Goal: Information Seeking & Learning: Learn about a topic

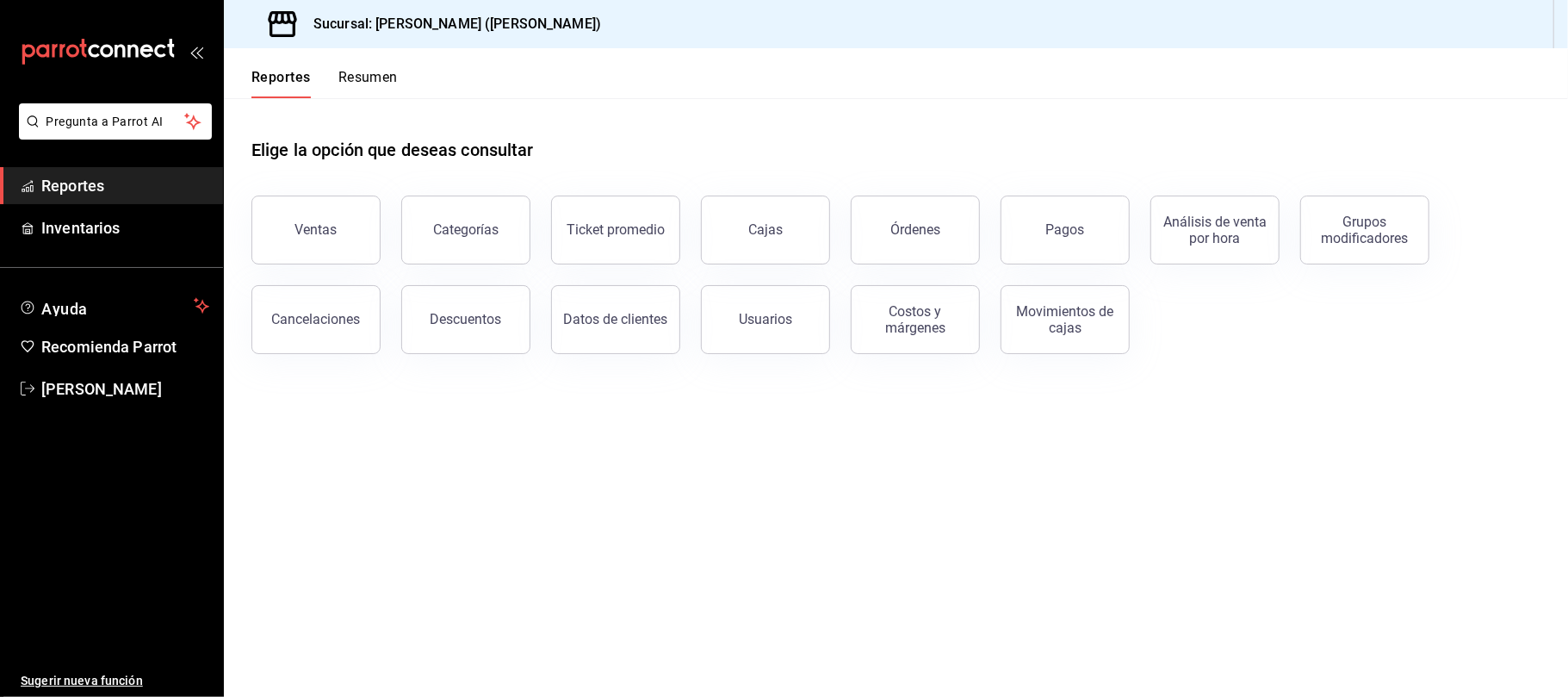
click at [436, 312] on div "Descuentos" at bounding box center [467, 319] width 71 height 16
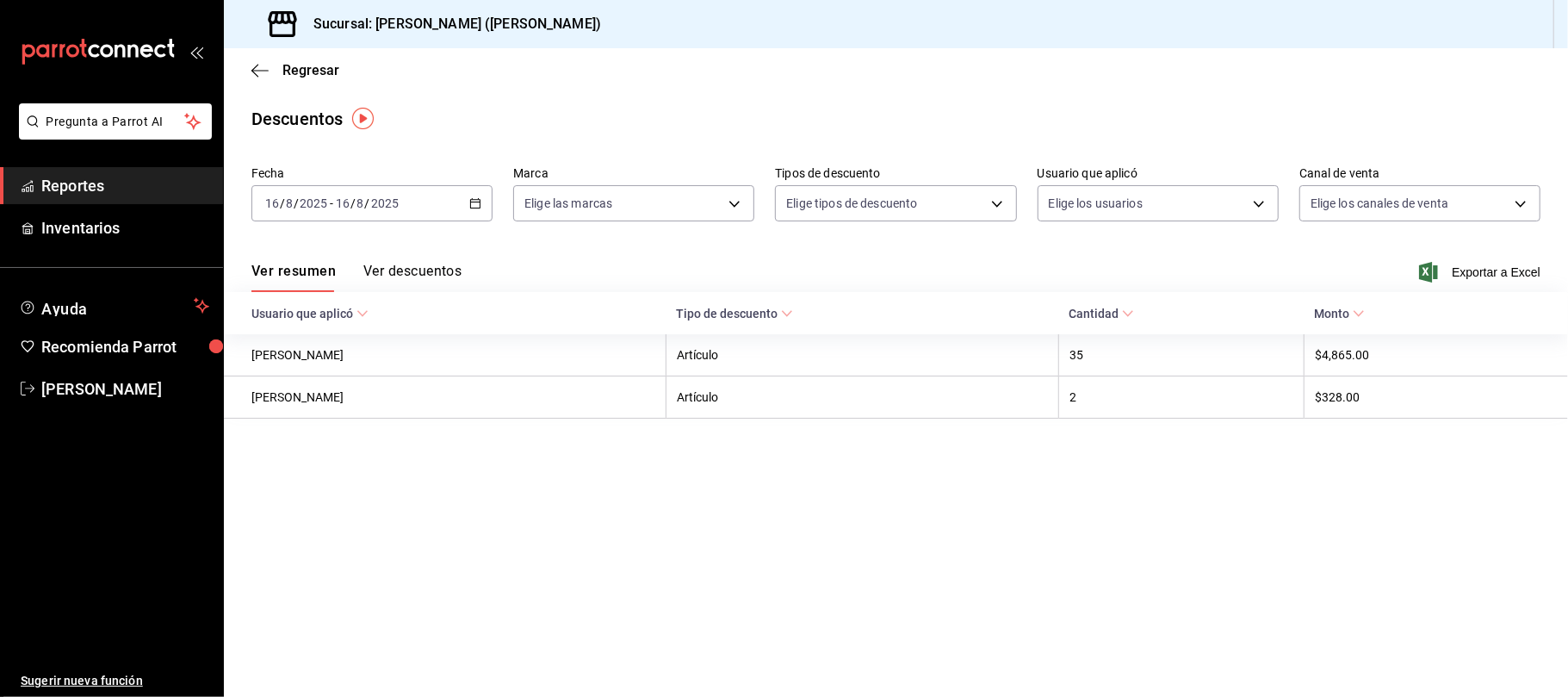
click at [1482, 274] on span "Exportar a Excel" at bounding box center [1481, 272] width 118 height 20
click at [299, 64] on span "Regresar" at bounding box center [310, 70] width 57 height 16
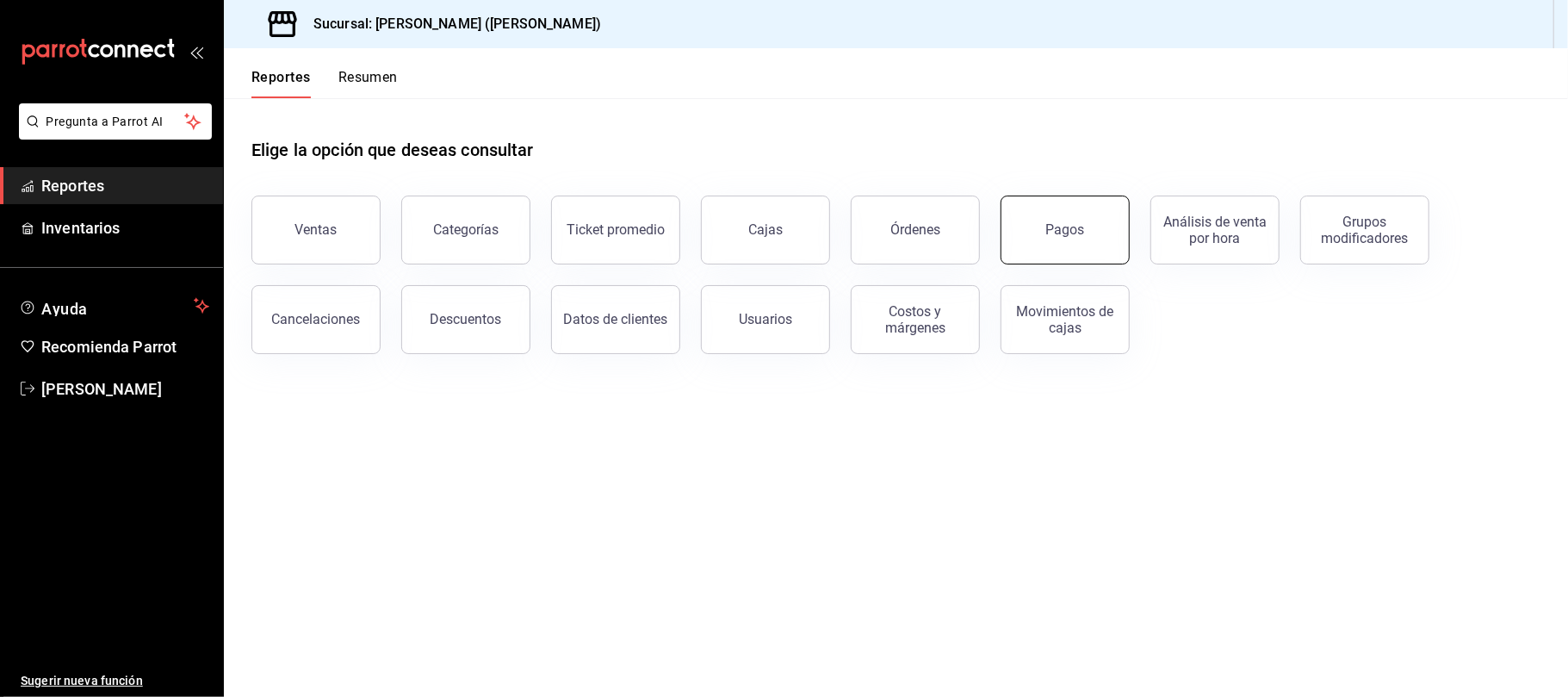
click at [1038, 232] on button "Pagos" at bounding box center [1065, 229] width 129 height 69
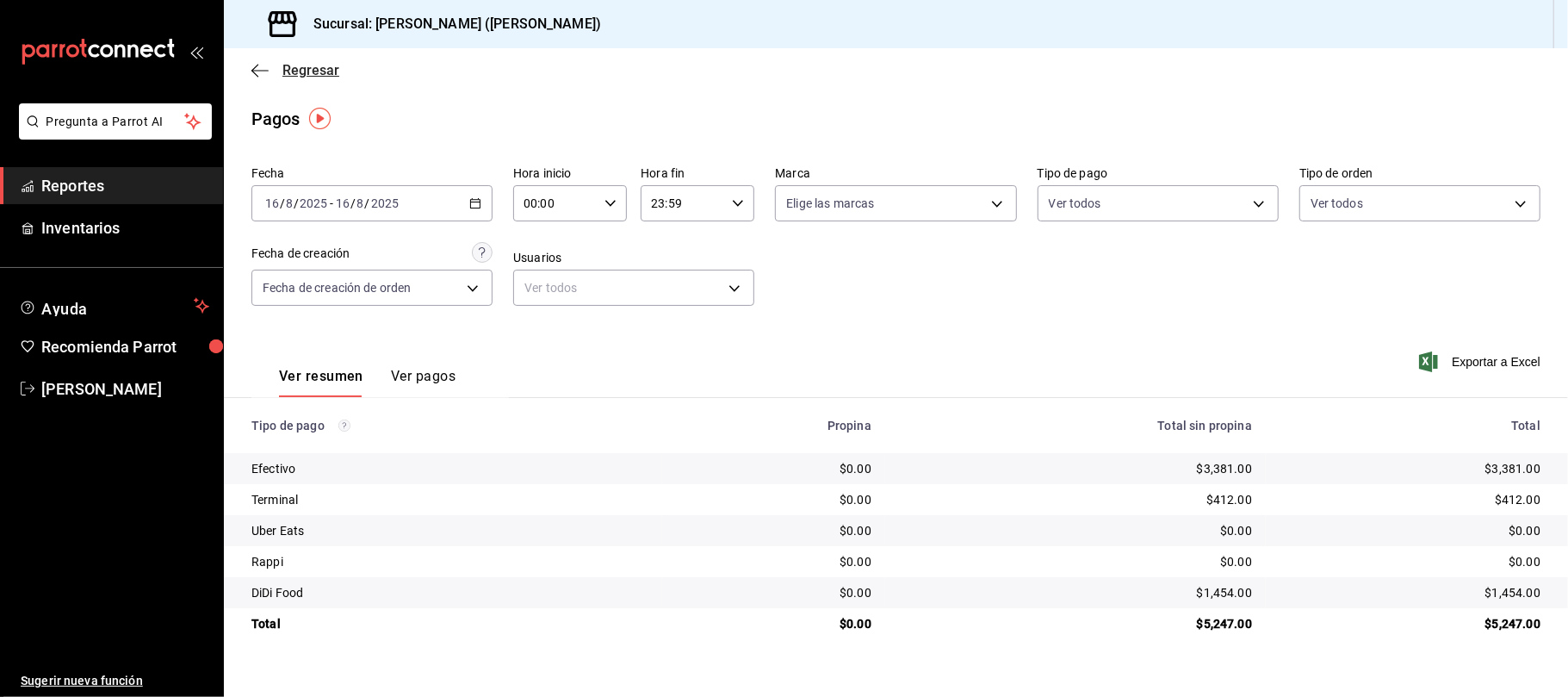
click at [304, 63] on span "Regresar" at bounding box center [310, 70] width 57 height 16
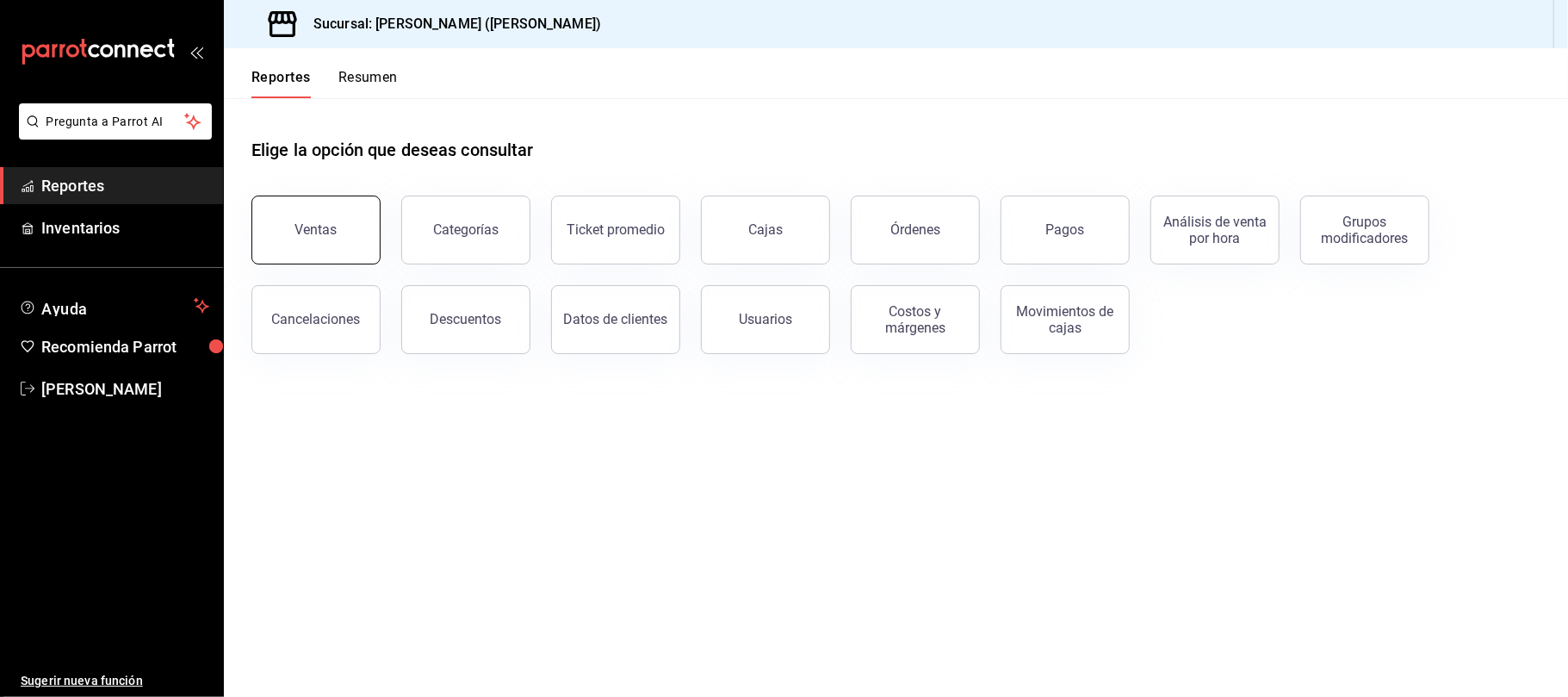
click at [310, 221] on div "Ventas" at bounding box center [317, 229] width 43 height 16
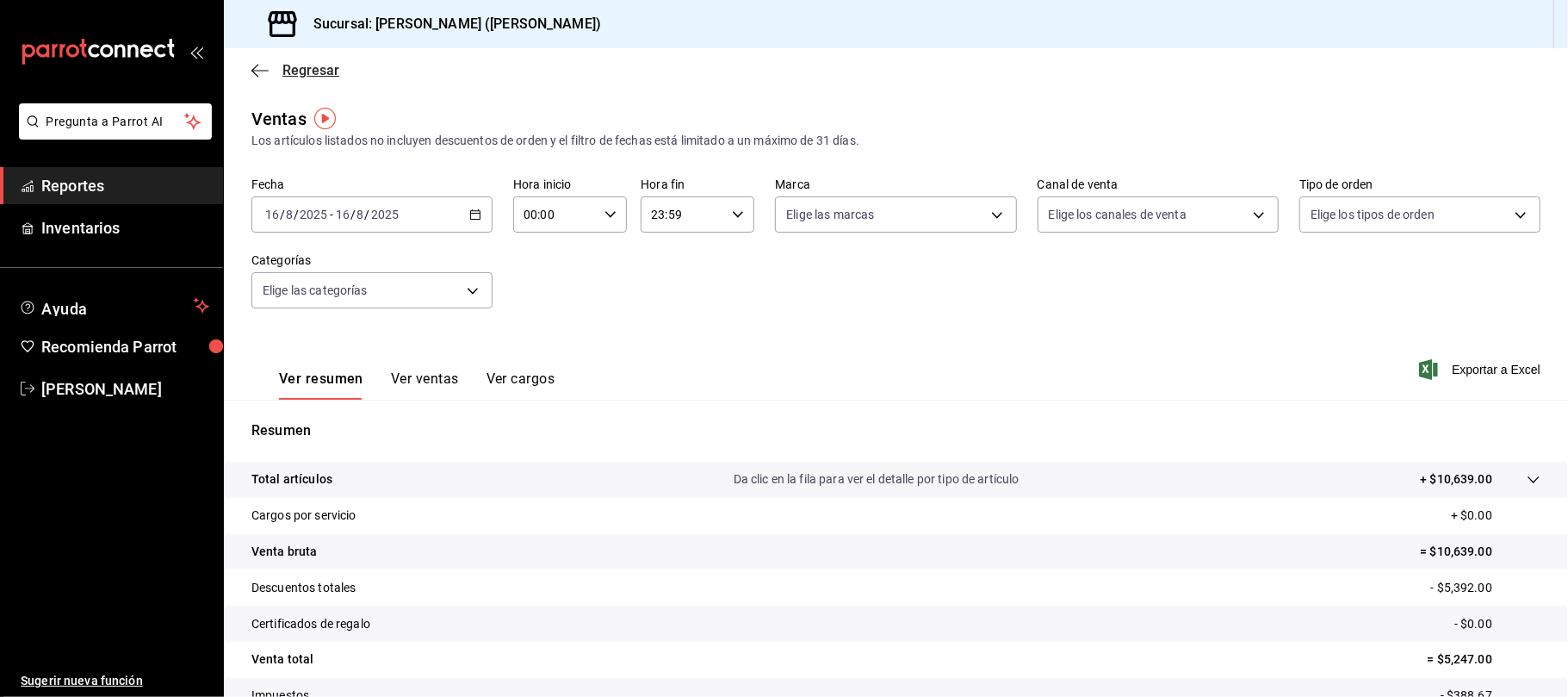
click at [318, 74] on span "Regresar" at bounding box center [310, 70] width 57 height 16
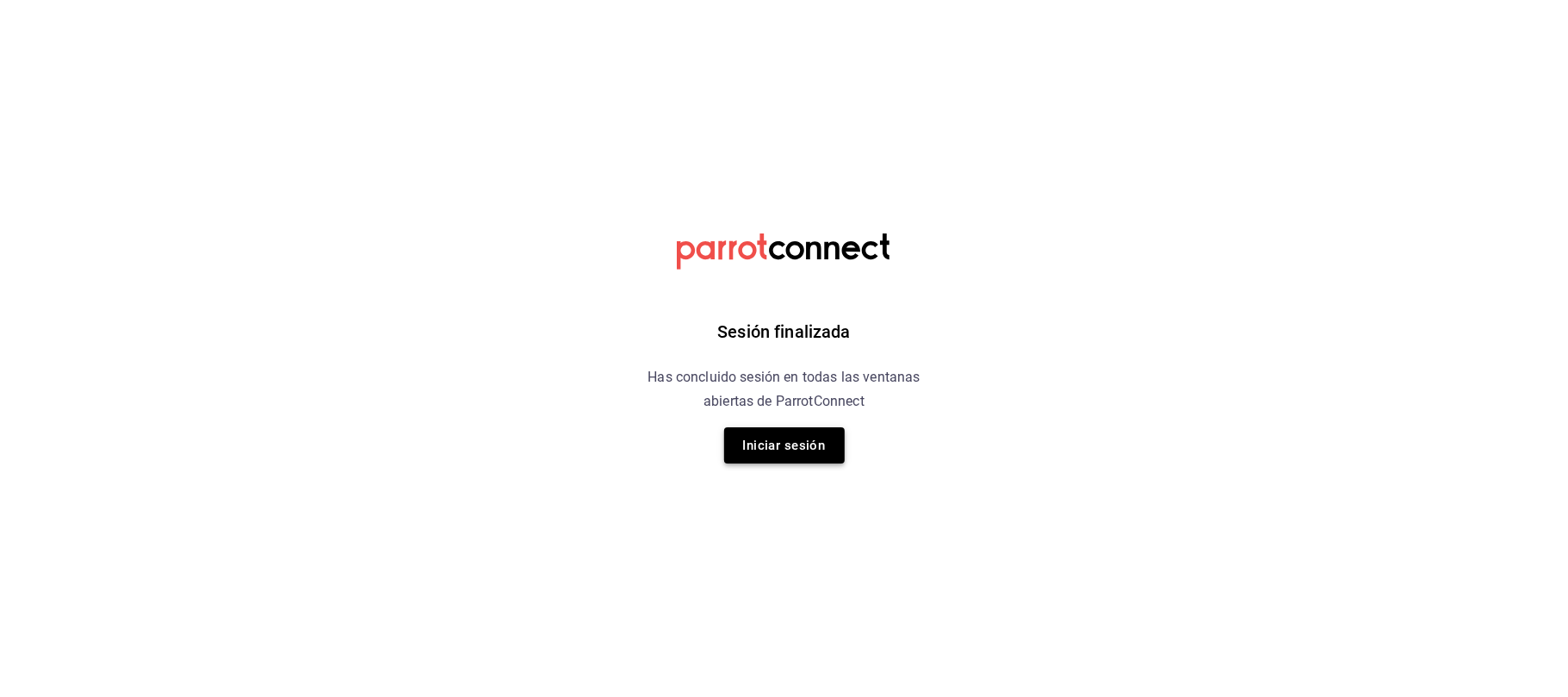
click at [768, 447] on button "Iniciar sesión" at bounding box center [784, 445] width 121 height 36
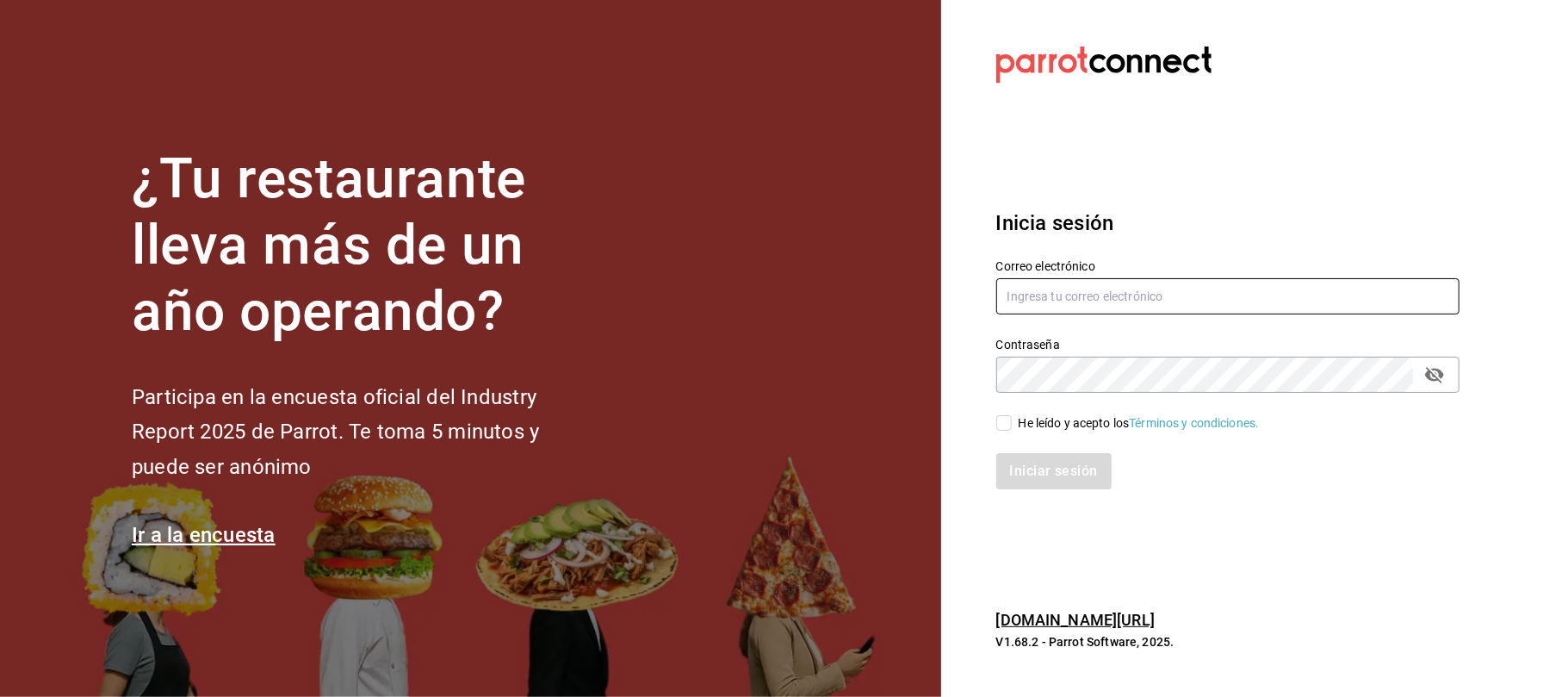
type input "karzzini.rg@karzo.mx"
click at [1000, 424] on input "He leído y acepto los Términos y condiciones." at bounding box center [1004, 423] width 15 height 15
checkbox input "true"
click at [1071, 477] on button "Iniciar sesión" at bounding box center [1054, 471] width 117 height 36
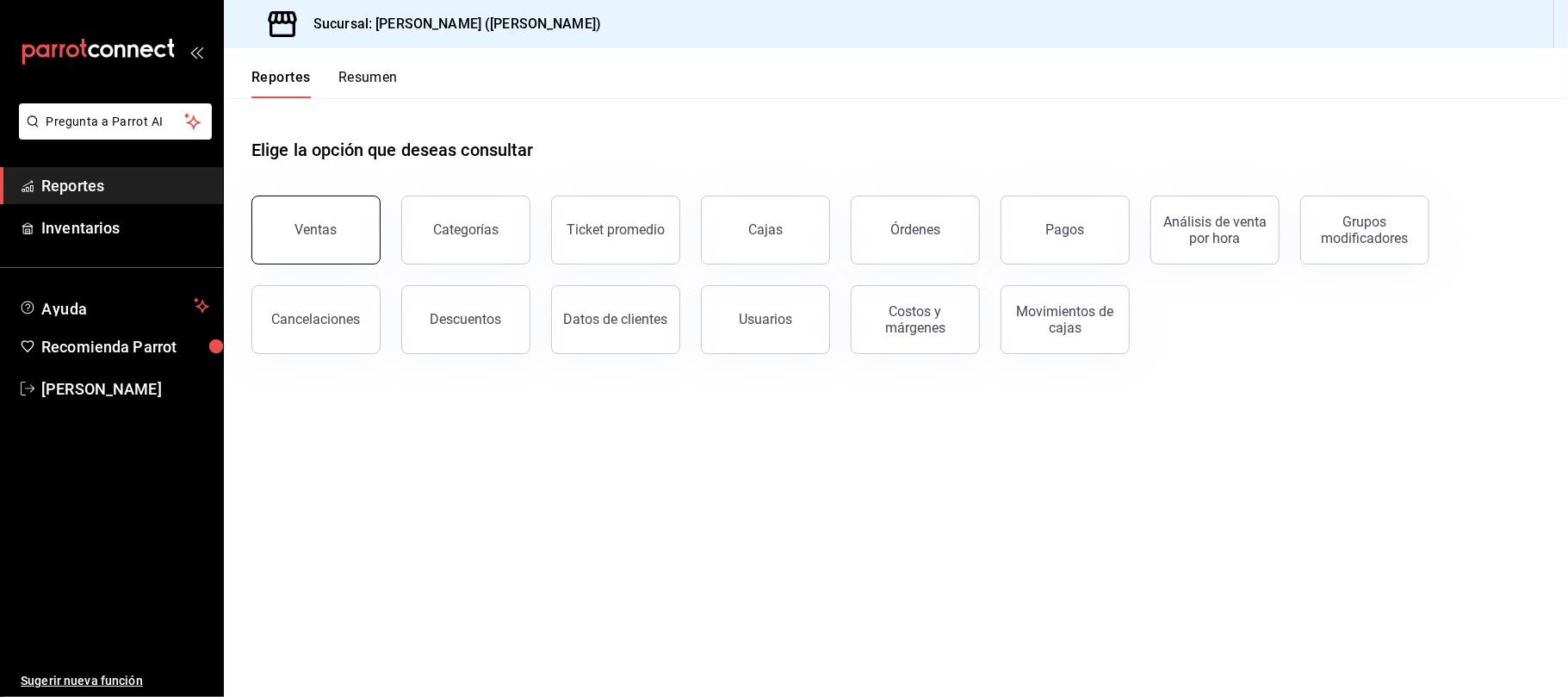
click at [315, 240] on button "Ventas" at bounding box center [316, 229] width 129 height 69
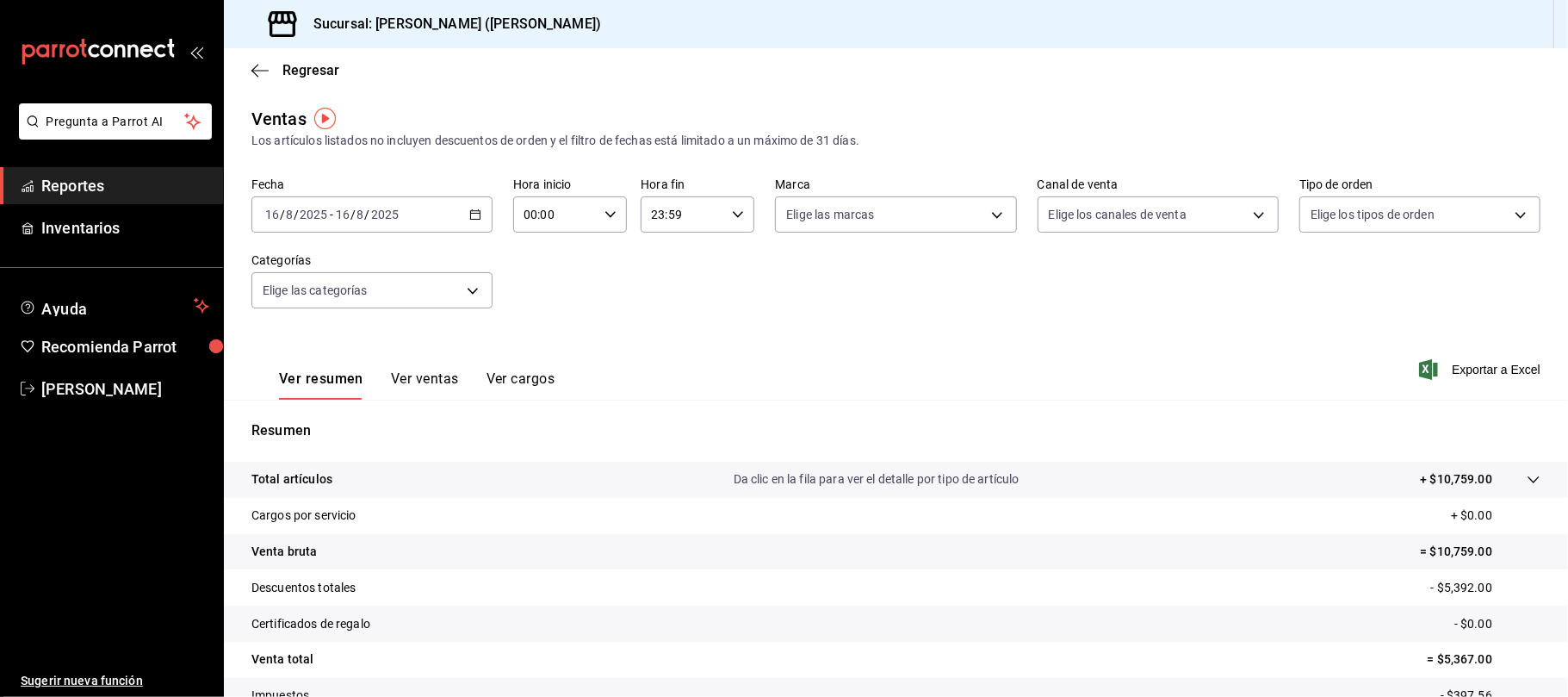
click at [428, 383] on button "Ver ventas" at bounding box center [425, 385] width 68 height 29
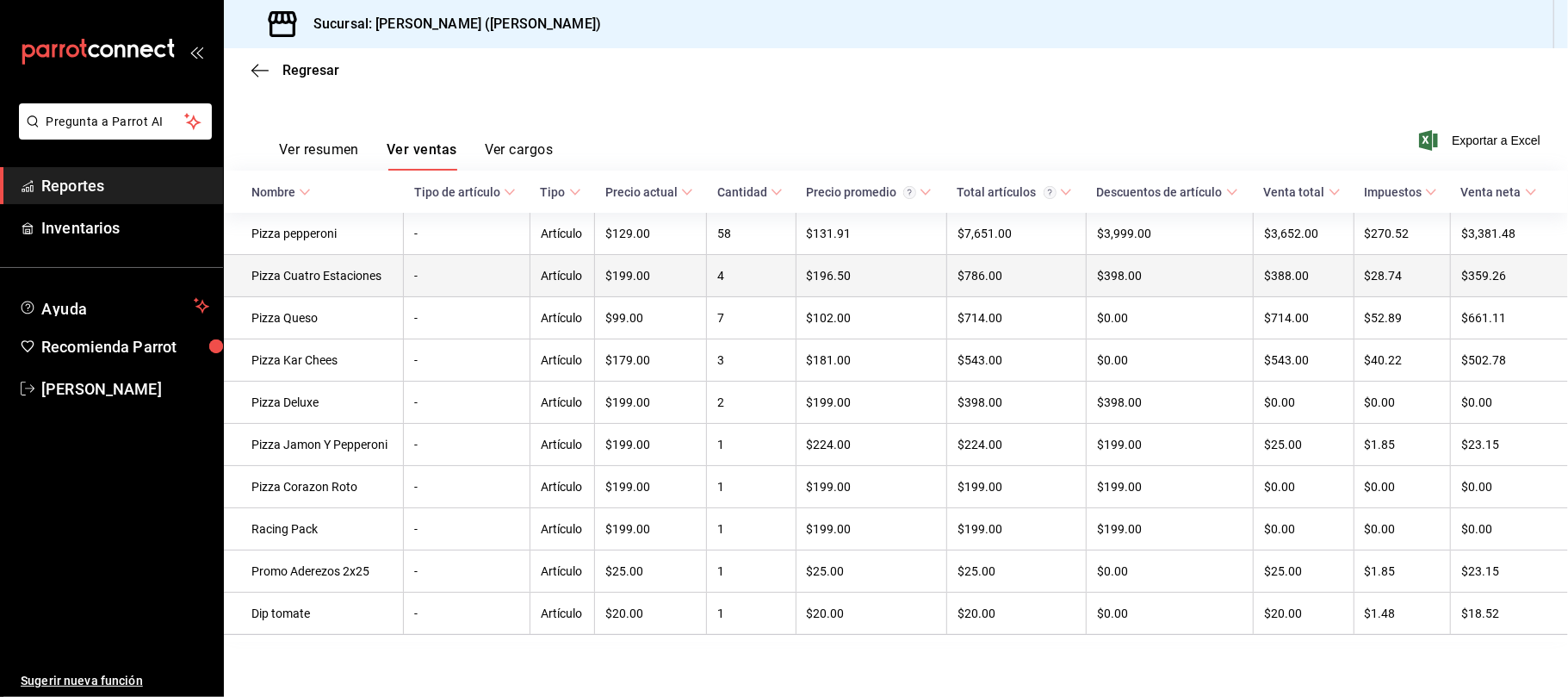
scroll to position [243, 0]
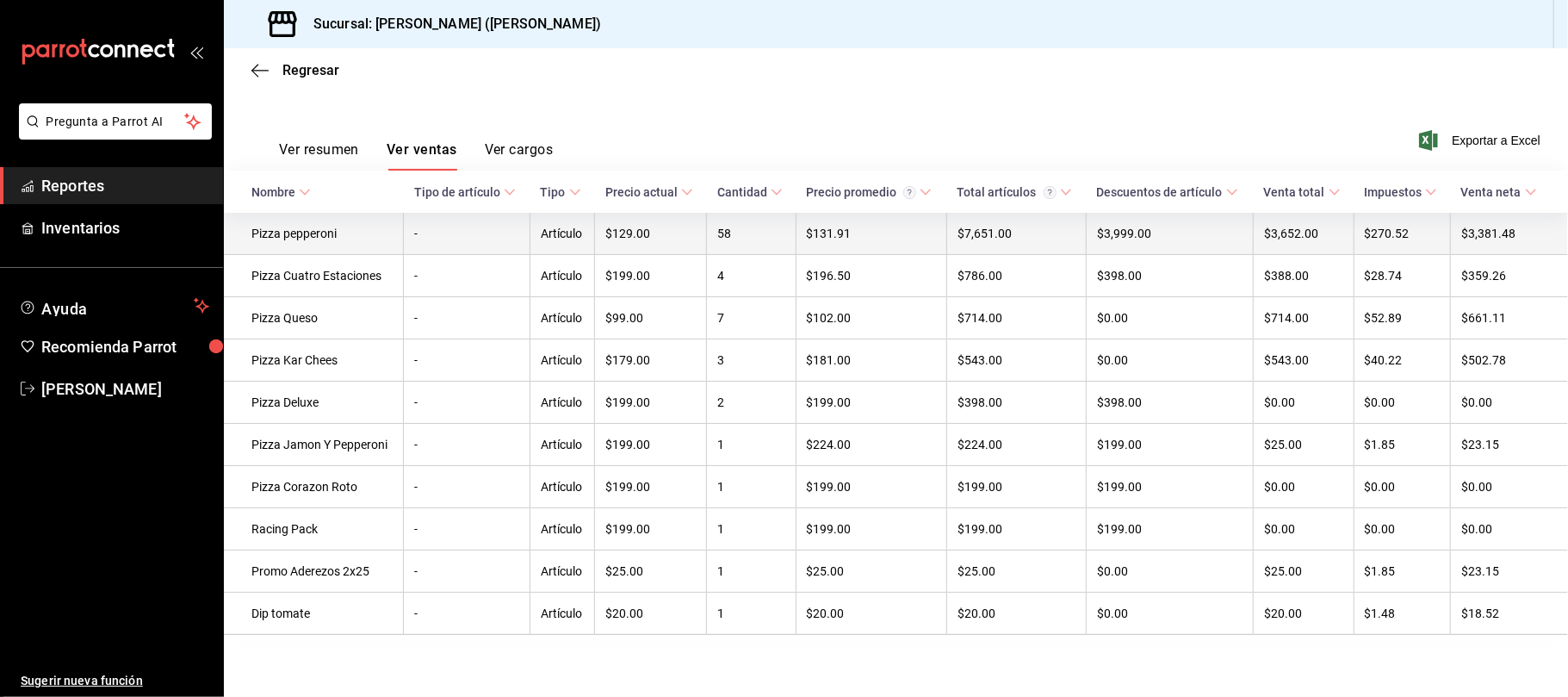
scroll to position [243, 0]
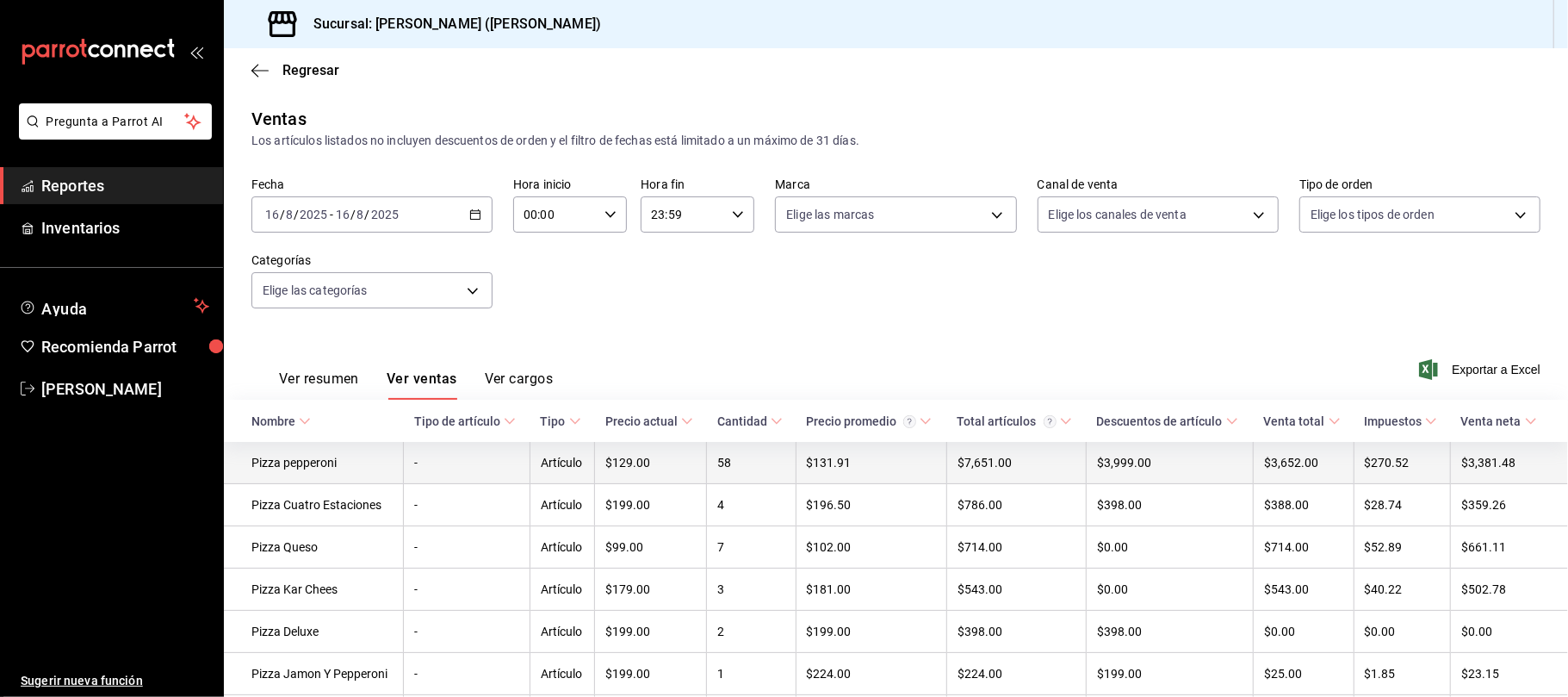
scroll to position [243, 0]
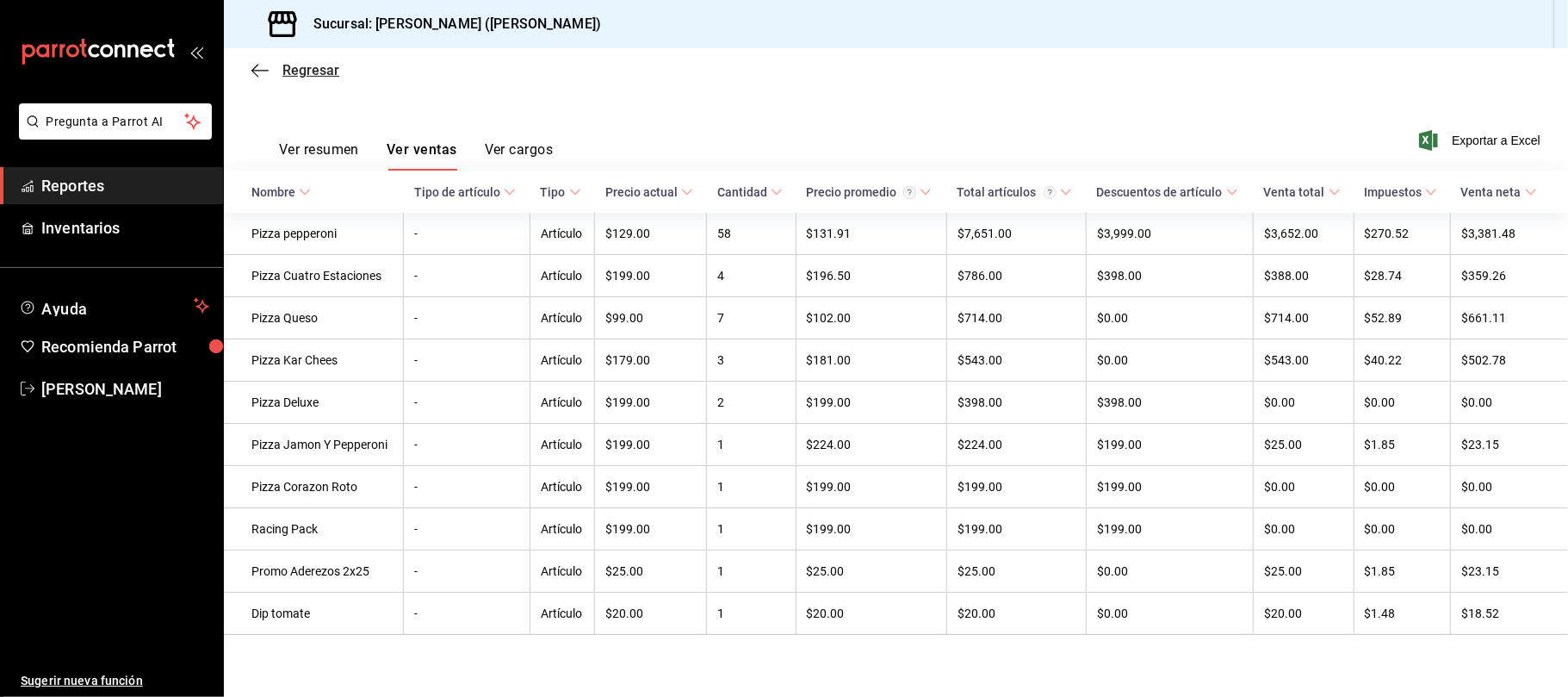
click at [299, 71] on span "Regresar" at bounding box center [310, 70] width 57 height 16
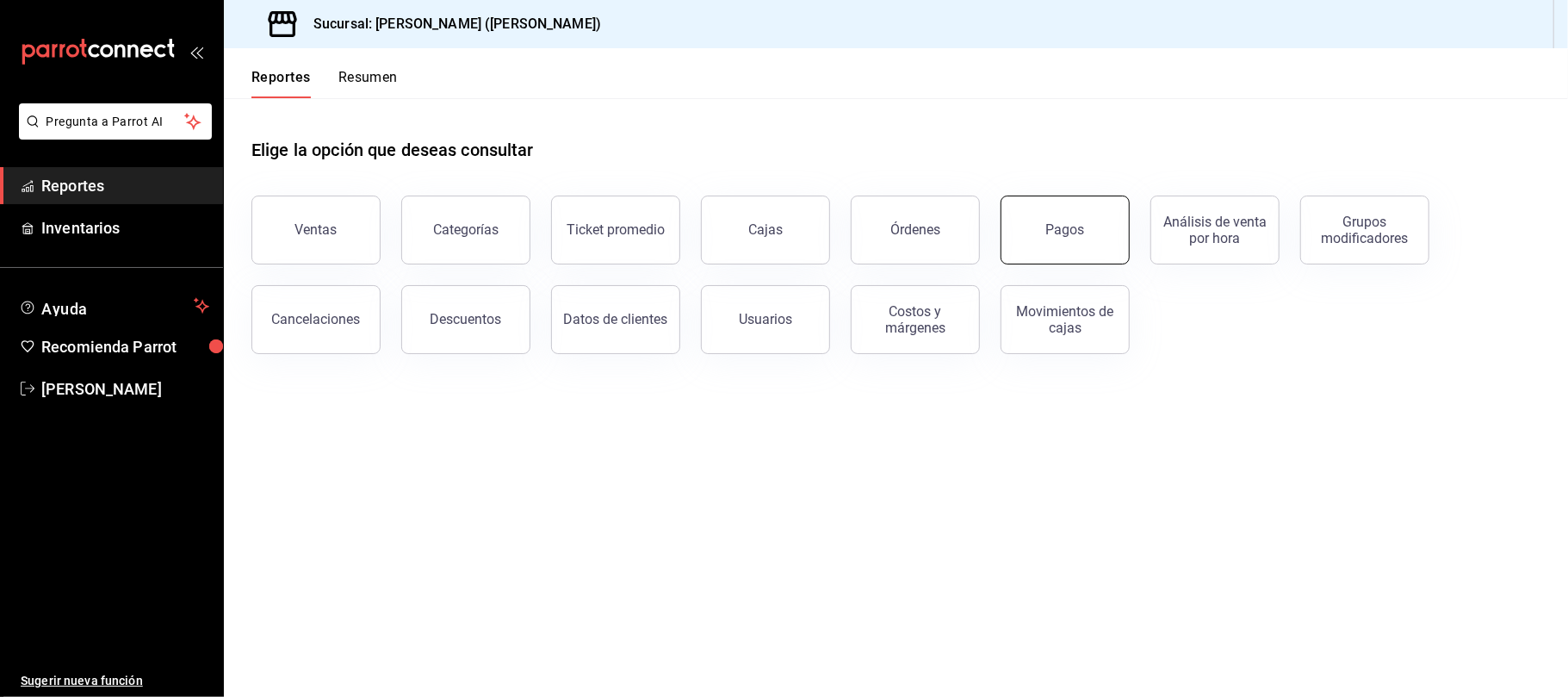
click at [1106, 249] on button "Pagos" at bounding box center [1065, 229] width 129 height 69
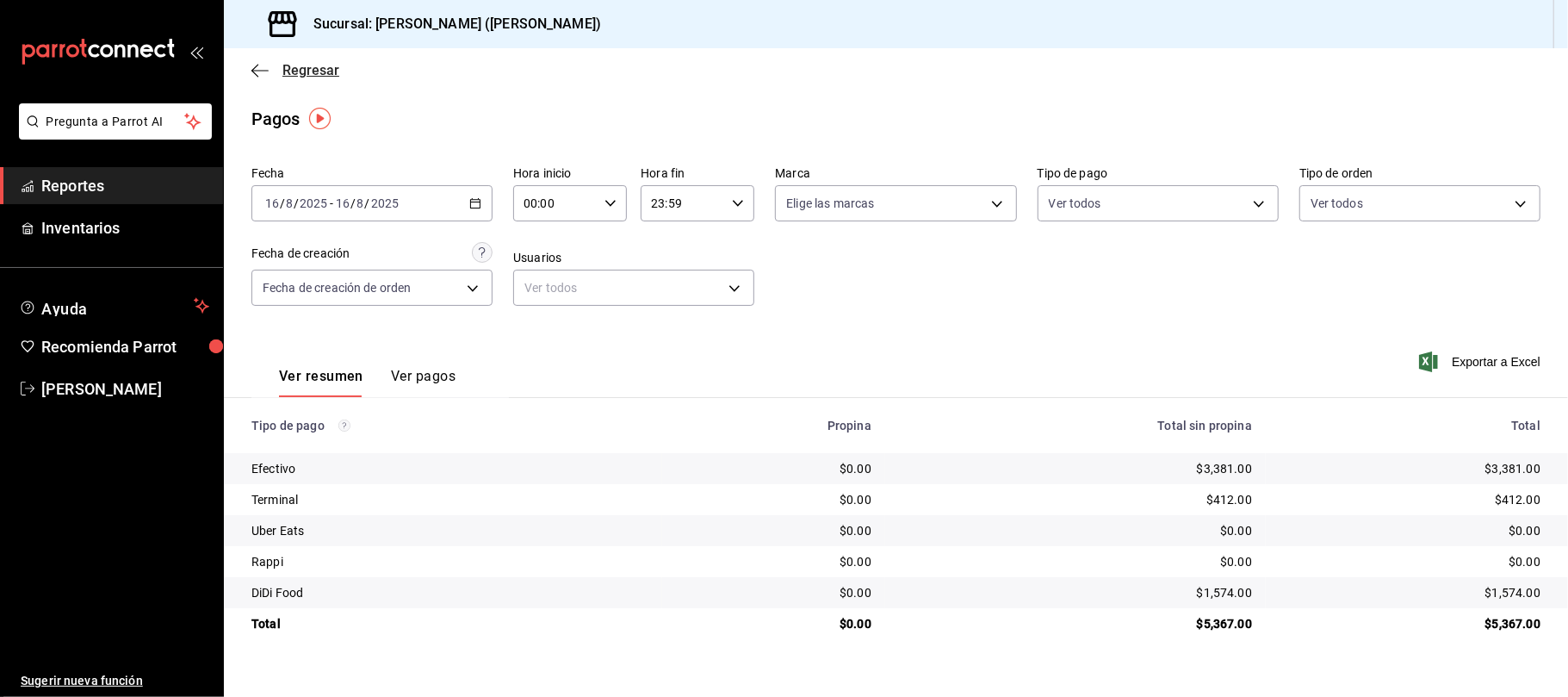
click at [311, 73] on span "Regresar" at bounding box center [310, 70] width 57 height 16
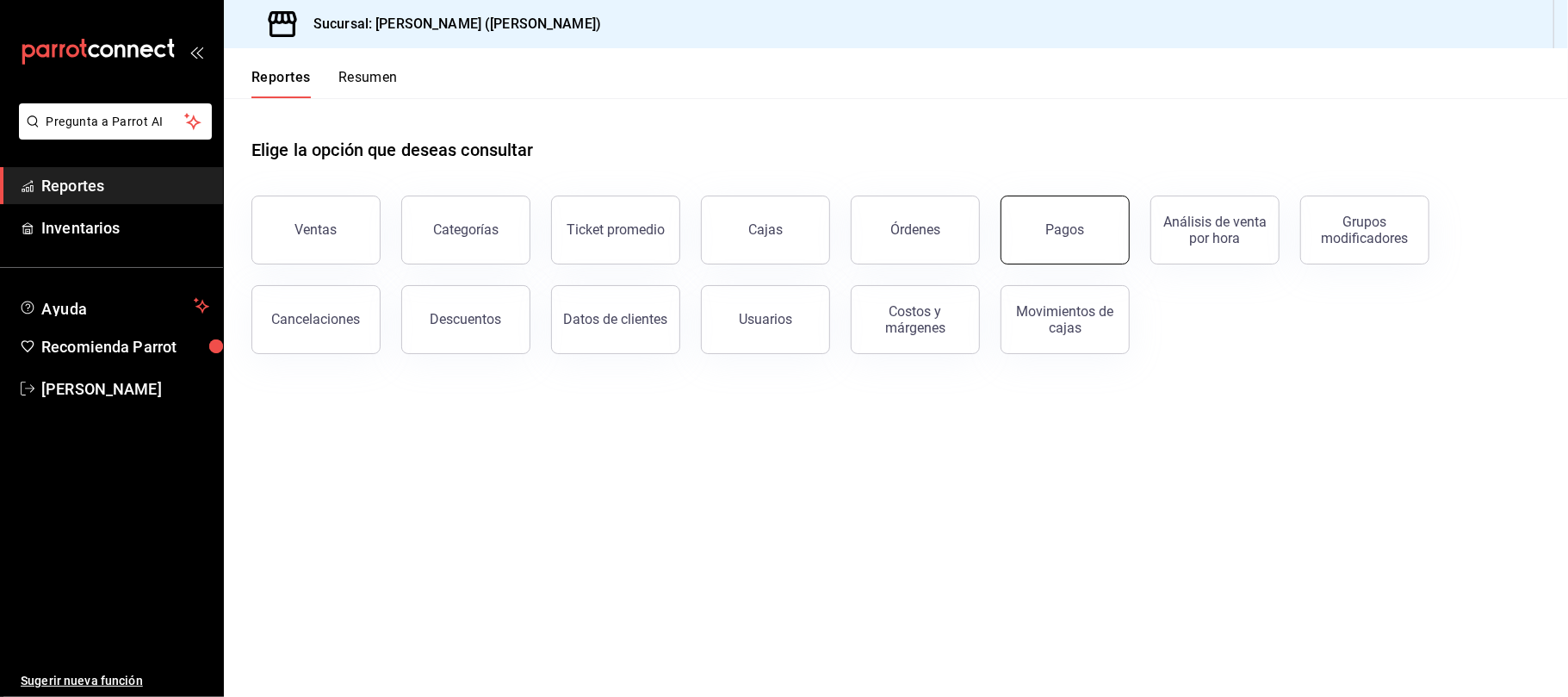
click at [1055, 225] on div "Pagos" at bounding box center [1066, 229] width 39 height 16
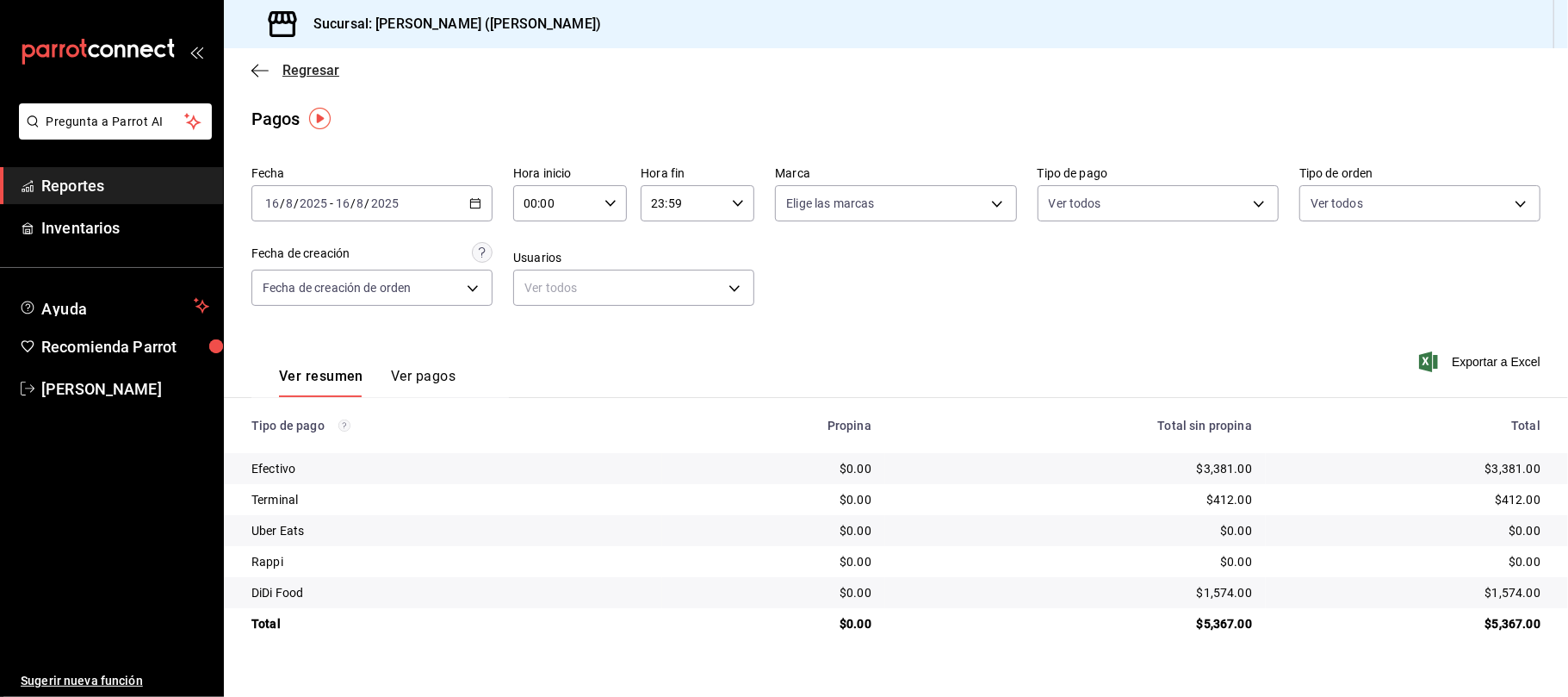
click at [304, 73] on span "Regresar" at bounding box center [310, 70] width 57 height 16
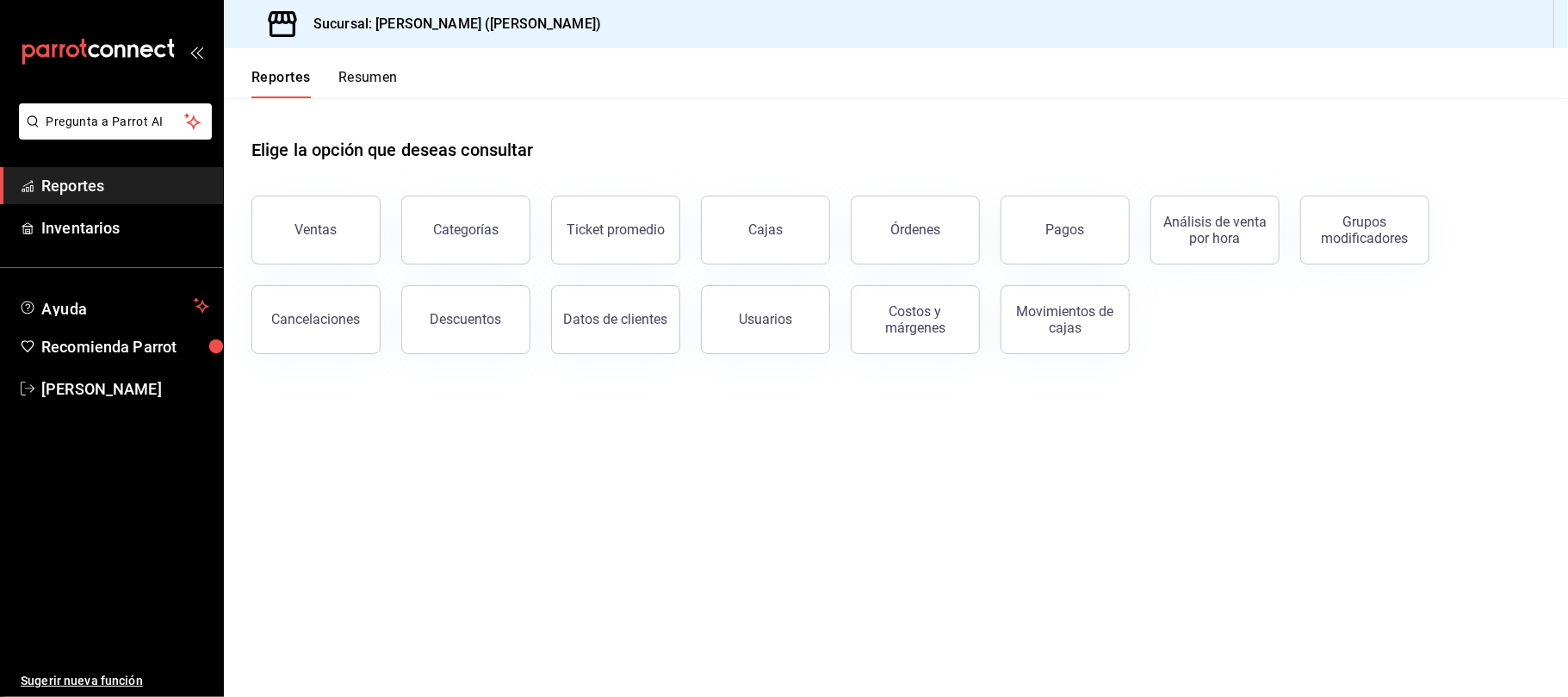
click at [295, 74] on button "Reportes" at bounding box center [280, 83] width 59 height 29
click at [456, 439] on main "Elige la opción que deseas consultar Ventas Categorías Ticket promedio Cajas Ór…" at bounding box center [896, 397] width 1344 height 598
